Goal: Task Accomplishment & Management: Complete application form

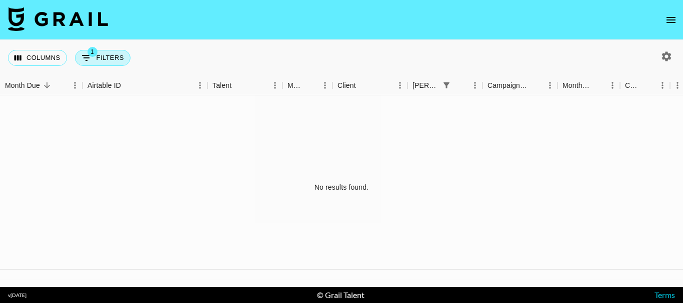
click at [122, 60] on button "1 Filters" at bounding box center [102, 58] width 55 height 16
select select "bookerId"
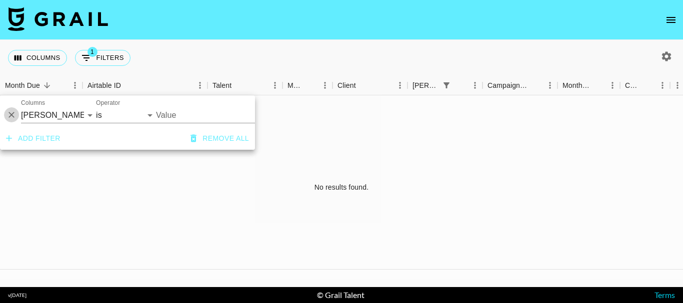
click at [15, 114] on icon "Delete" at bounding box center [11, 115] width 10 height 10
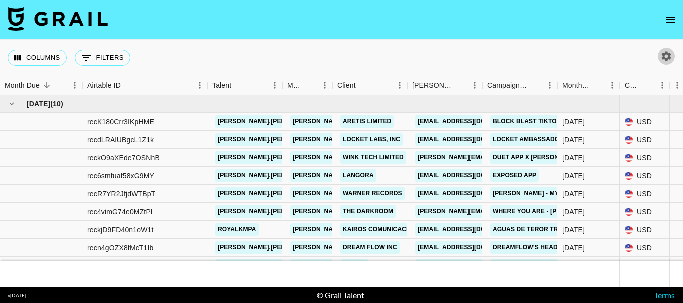
click at [671, 54] on icon "button" at bounding box center [666, 56] width 12 height 12
select select "May '25"
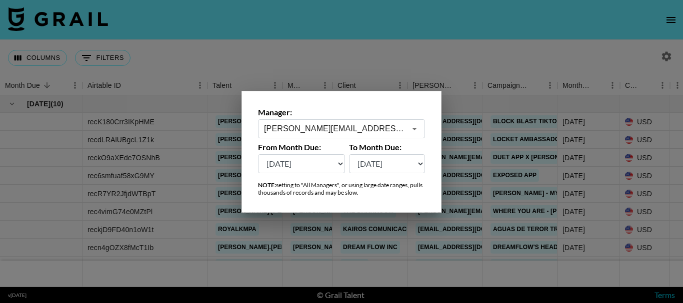
click at [457, 55] on div at bounding box center [341, 151] width 683 height 303
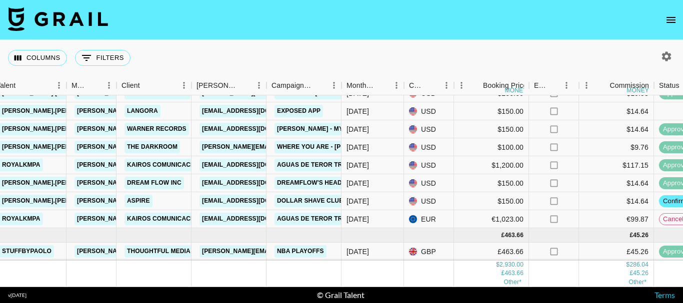
scroll to position [72, 240]
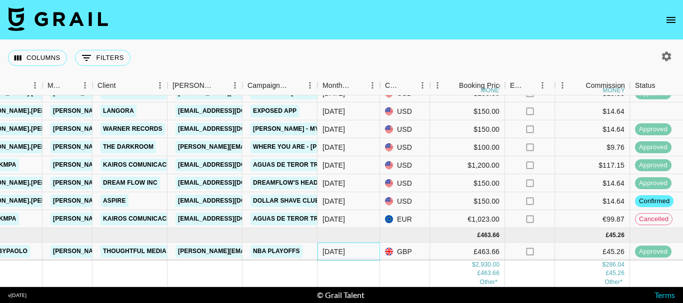
click at [340, 247] on div "May '25" at bounding box center [333, 252] width 22 height 10
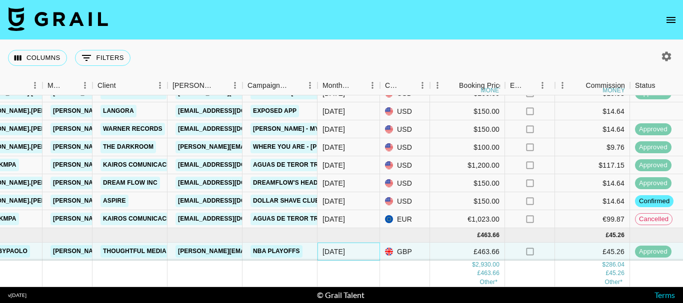
click at [340, 247] on div "May '25" at bounding box center [333, 252] width 22 height 10
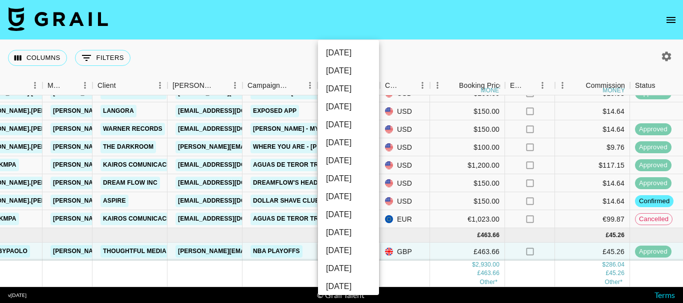
scroll to position [155, 0]
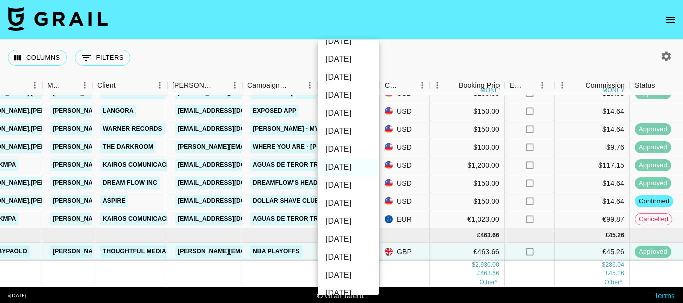
click at [431, 61] on div at bounding box center [341, 151] width 683 height 303
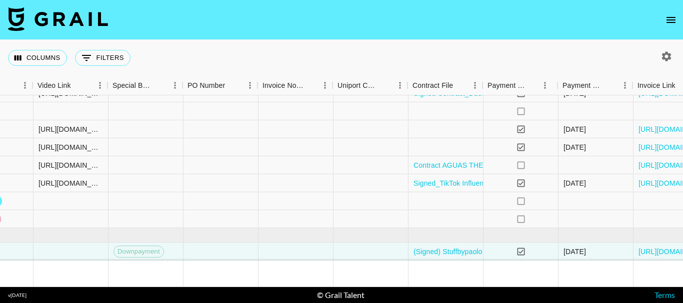
scroll to position [72, 942]
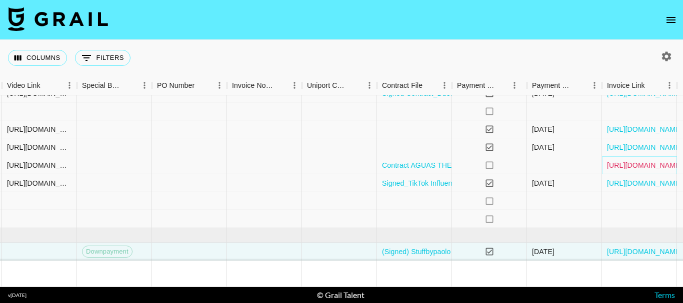
click at [632, 160] on link "https://in.xero.com/FMkoi6CZfl1GxJQ9UptqGl4m0QRIvtxd1OafZjTf" at bounding box center [644, 165] width 75 height 10
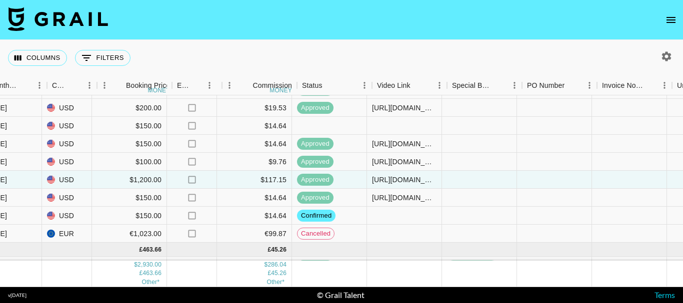
scroll to position [50, 573]
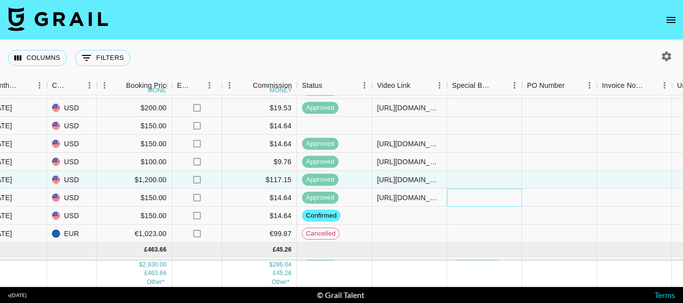
click at [478, 200] on div at bounding box center [484, 198] width 75 height 18
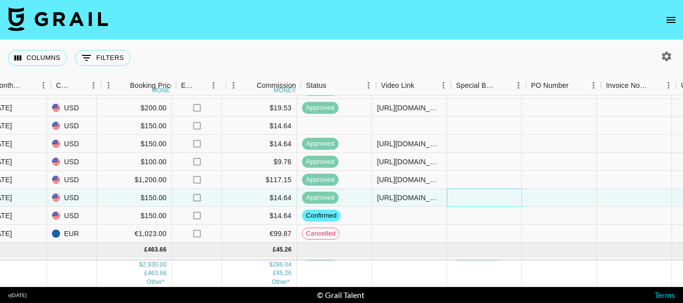
scroll to position [50, 233]
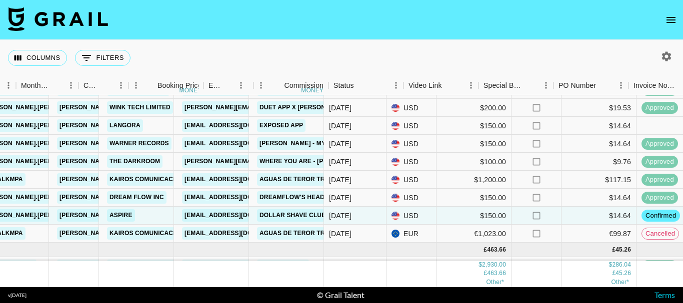
scroll to position [50, 541]
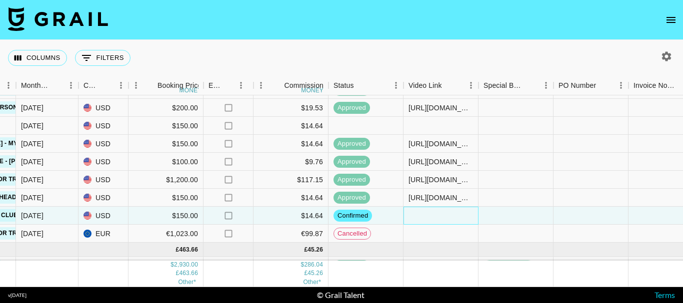
click at [454, 218] on div at bounding box center [440, 216] width 75 height 18
type input "https://www.tiktok.com/@jacob.cline.161/video/7538141876101139725"
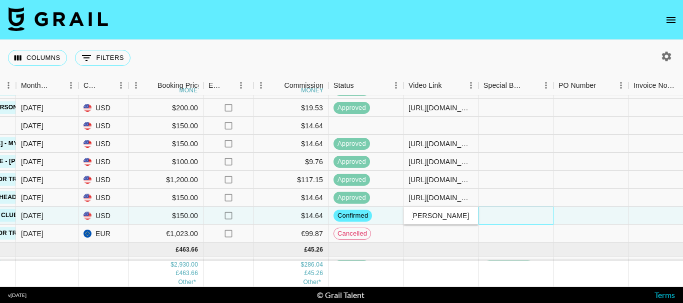
click at [506, 219] on div at bounding box center [515, 216] width 75 height 18
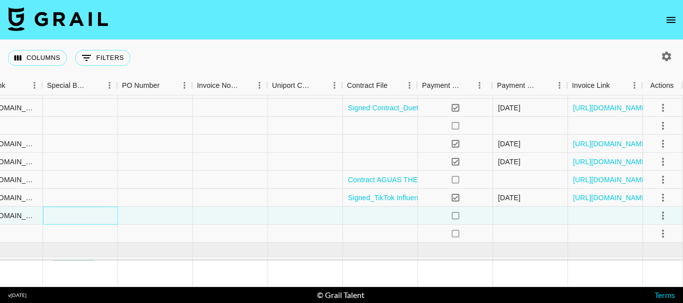
scroll to position [50, 984]
click at [658, 216] on icon "select merge strategy" at bounding box center [663, 216] width 12 height 12
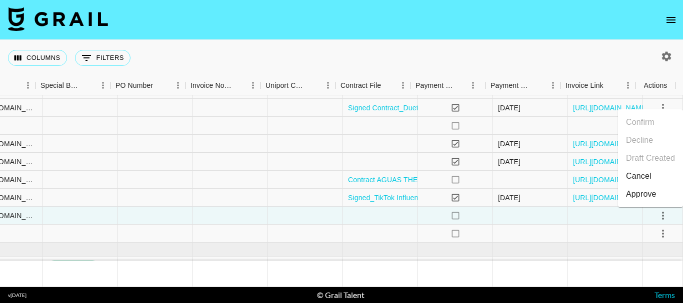
click at [648, 192] on div "Approve" at bounding box center [641, 194] width 30 height 12
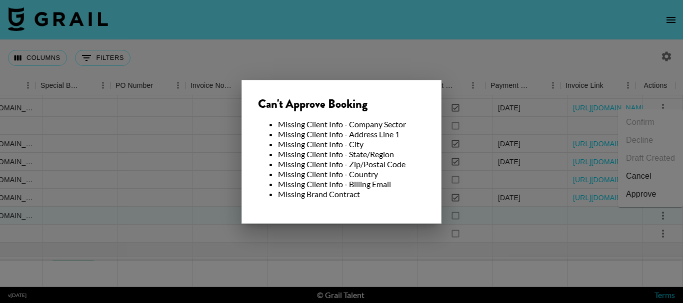
click at [350, 42] on div at bounding box center [341, 151] width 683 height 303
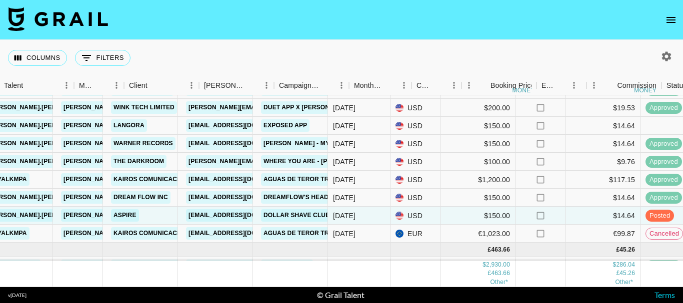
scroll to position [50, 208]
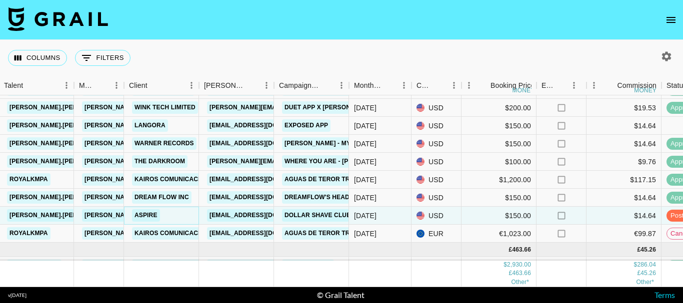
click at [142, 214] on link "Aspire" at bounding box center [146, 215] width 28 height 12
click at [248, 215] on link "[EMAIL_ADDRESS][DOMAIN_NAME]" at bounding box center [263, 215] width 112 height 12
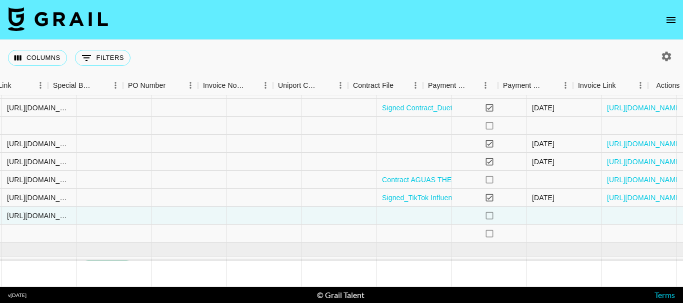
scroll to position [50, 971]
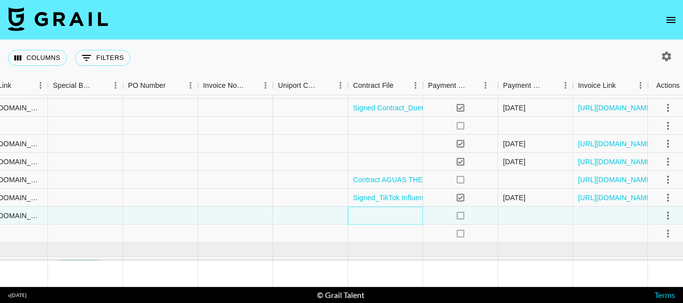
click at [393, 214] on div at bounding box center [385, 216] width 75 height 18
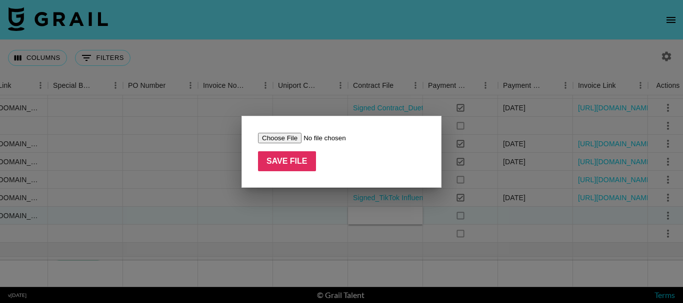
click at [276, 139] on input "file" at bounding box center [321, 138] width 126 height 10
type input "C:\fakepath\DSC x Jacob Cline.pdf"
click at [287, 163] on input "Save File" at bounding box center [287, 161] width 58 height 20
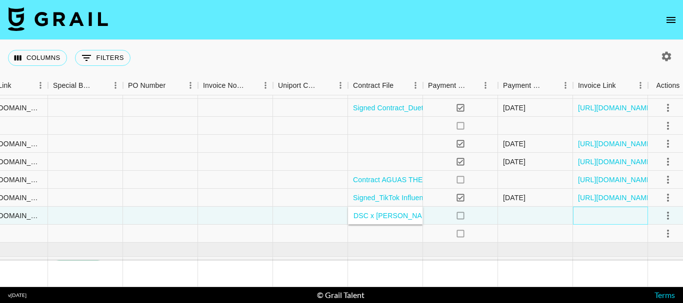
click at [588, 219] on div at bounding box center [610, 216] width 75 height 18
click at [671, 219] on icon "select merge strategy" at bounding box center [668, 216] width 12 height 12
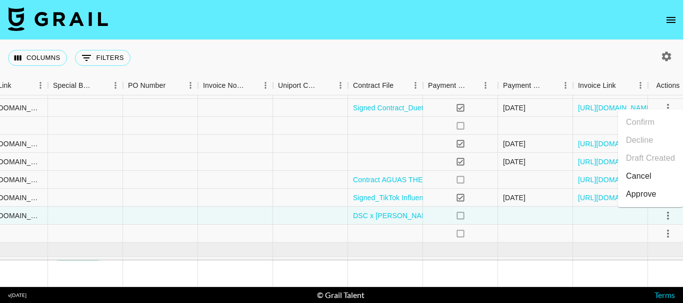
click at [651, 191] on div "Approve" at bounding box center [641, 194] width 30 height 12
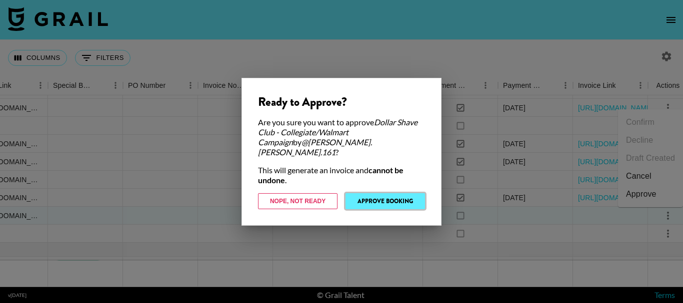
click at [398, 195] on button "Approve Booking" at bounding box center [384, 201] width 79 height 16
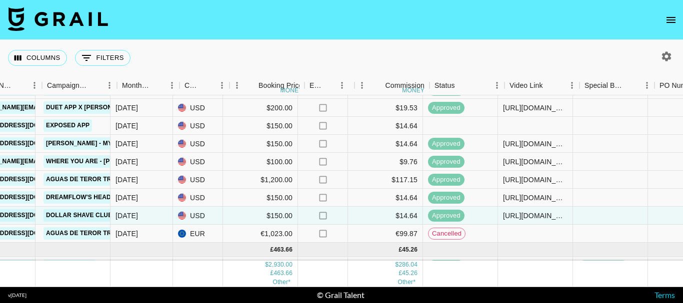
scroll to position [50, 440]
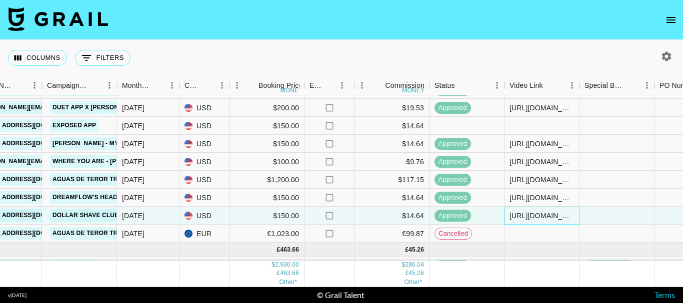
click at [531, 218] on div "https://www.tiktok.com/@jacob.cline.161/video/7538141876101139725" at bounding box center [541, 216] width 64 height 10
click at [531, 218] on input "https://www.tiktok.com/@jacob.cline.161/video/7538141876101139725" at bounding box center [541, 216] width 73 height 8
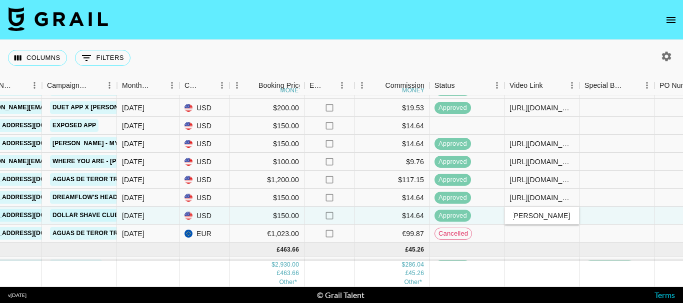
click at [531, 218] on input "https://www.tiktok.com/@jacob.cline.161/video/7538141876101139725" at bounding box center [541, 216] width 73 height 8
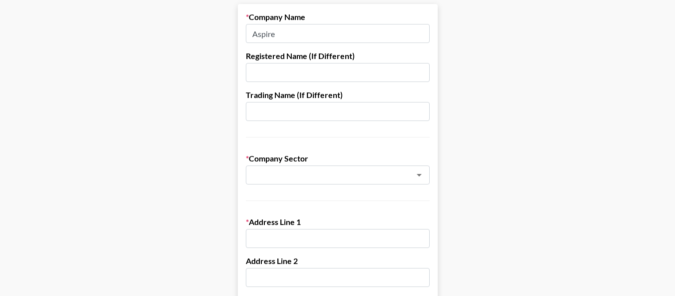
scroll to position [150, 0]
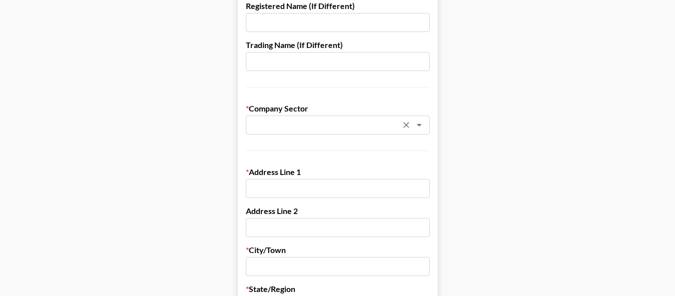
click at [316, 131] on div "​" at bounding box center [338, 124] width 184 height 19
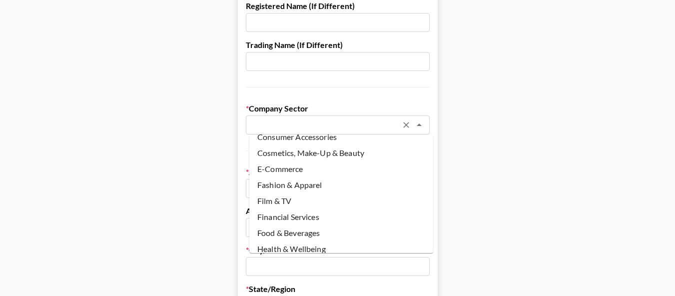
scroll to position [0, 0]
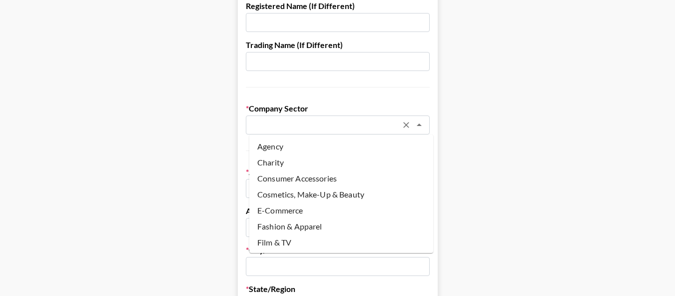
click at [302, 144] on li "Agency" at bounding box center [341, 146] width 184 height 16
type input "Agency"
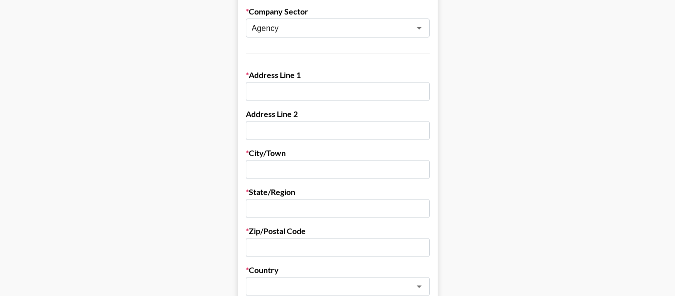
scroll to position [250, 0]
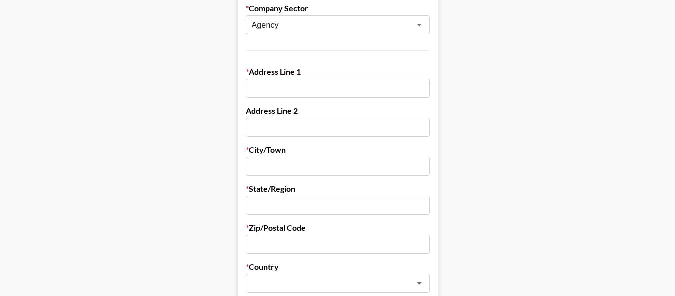
click at [316, 162] on input "text" at bounding box center [338, 166] width 184 height 19
type input "Austin"
click at [352, 212] on input "text" at bounding box center [338, 205] width 184 height 19
type input "Texas"
click at [304, 242] on input "text" at bounding box center [338, 244] width 184 height 19
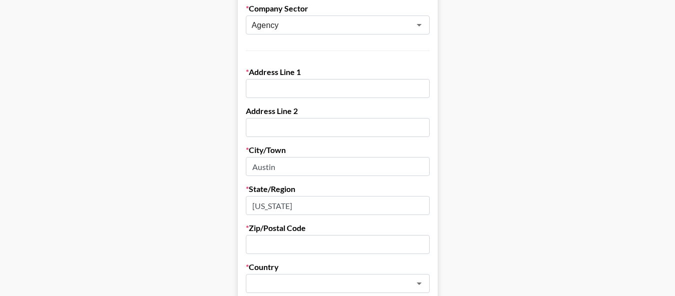
paste input "78702"
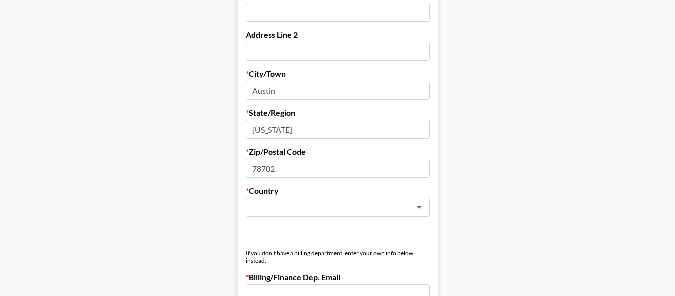
scroll to position [400, 0]
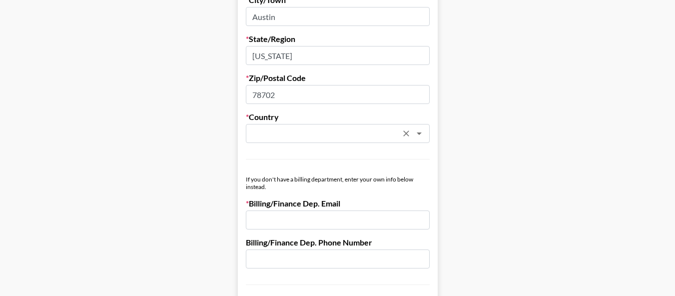
type input "78702"
click at [335, 138] on input "text" at bounding box center [324, 133] width 145 height 11
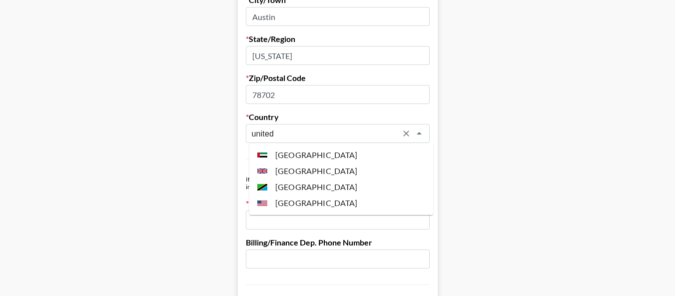
click at [349, 204] on li "United States" at bounding box center [341, 203] width 184 height 16
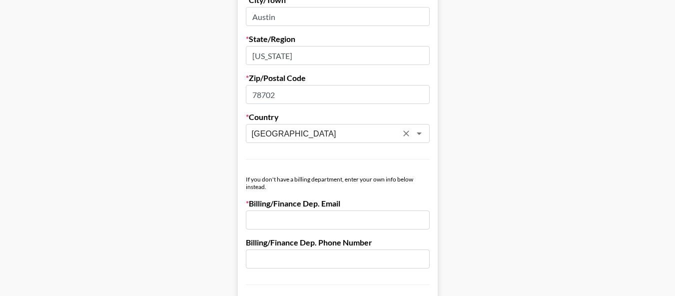
type input "United States"
click at [466, 166] on main "Send New Client Form to Client Copy Link to Client Form Company Name Aspire Reg…" at bounding box center [337, 170] width 659 height 1029
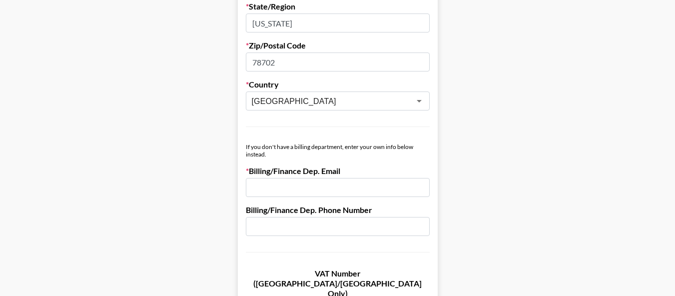
scroll to position [450, 0]
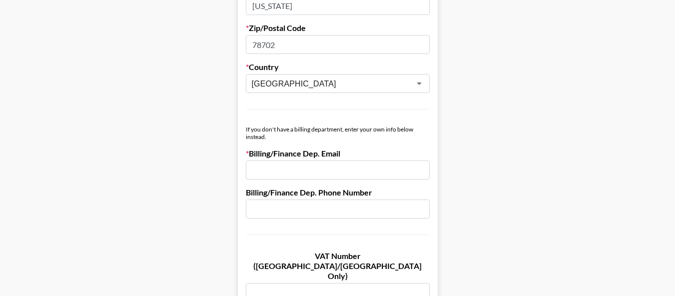
click at [287, 172] on input "email" at bounding box center [338, 169] width 184 height 19
paste input "dollarshaveclub-agency@brands.aspireiq.com"
click at [258, 171] on input "dollarshaveclub-agency@brands.aspireiq.com" at bounding box center [338, 169] width 184 height 19
type input "dollarshaveclub-agency@brands.aspireiq.com"
click at [430, 131] on div "If you don't have a billing department, enter your own info below instead." at bounding box center [338, 132] width 184 height 15
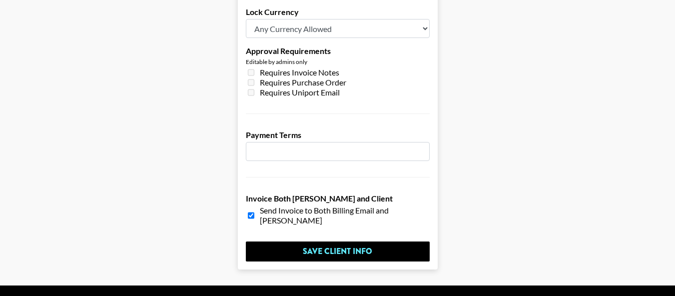
scroll to position [826, 0]
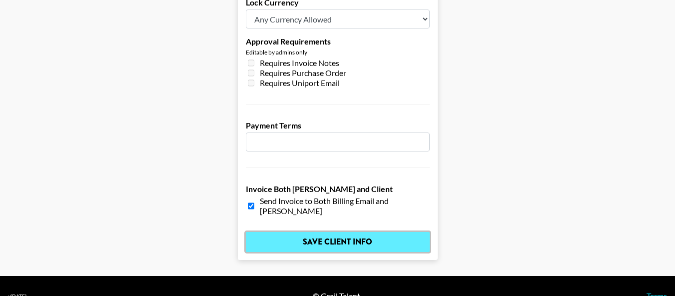
click at [369, 232] on input "Save Client Info" at bounding box center [338, 242] width 184 height 20
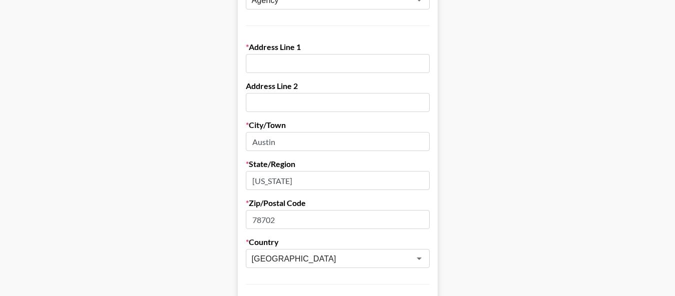
scroll to position [179, 0]
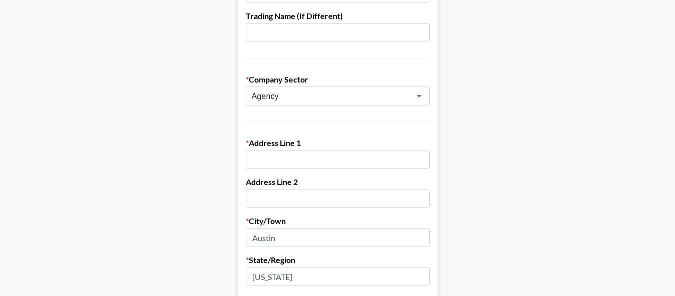
click at [337, 156] on input "text" at bounding box center [338, 159] width 184 height 19
paste input "701 Tillery Street #12 #148 Austin, TX 78702"
click at [255, 159] on input "701 Tillery Street #12 #148 Austin, TX 78702" at bounding box center [338, 159] width 184 height 19
type input "701 Tillery Street #12 #148 Austin, TX 78702"
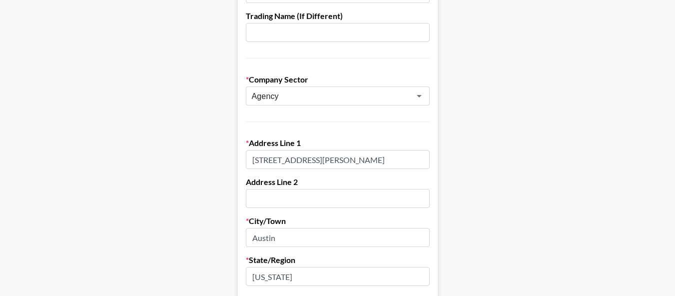
click at [423, 139] on label "Address Line 1" at bounding box center [338, 143] width 184 height 10
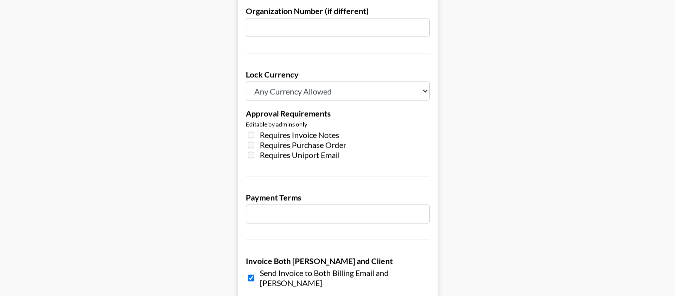
scroll to position [826, 0]
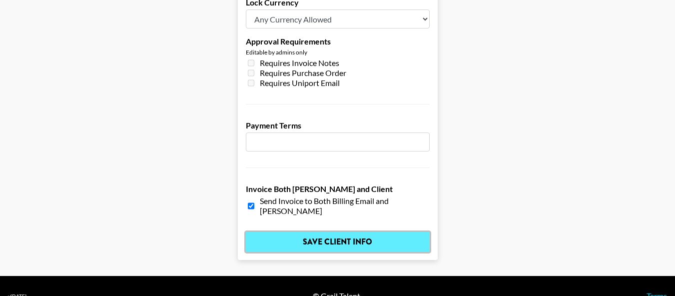
click at [384, 232] on input "Save Client Info" at bounding box center [338, 242] width 184 height 20
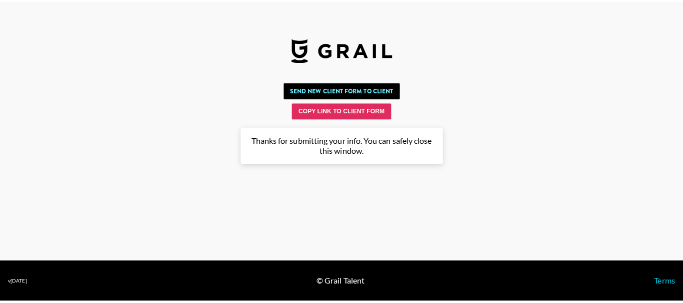
scroll to position [0, 0]
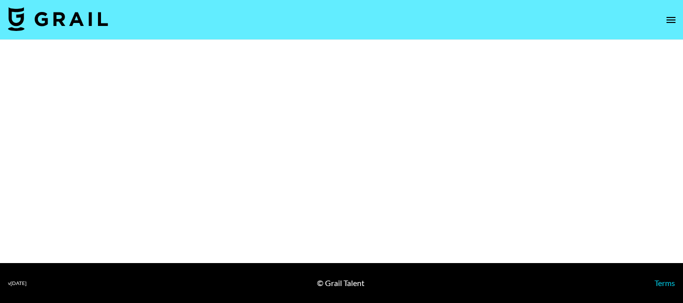
select select "Brand"
